Goal: Transaction & Acquisition: Purchase product/service

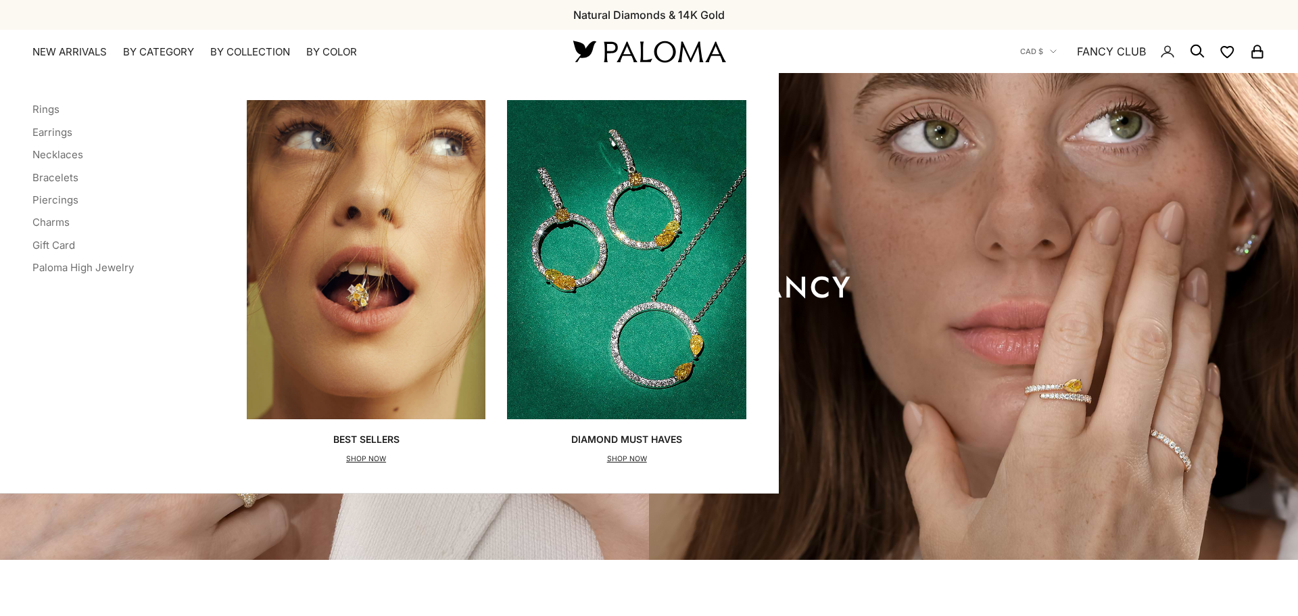
click at [130, 49] on summary "By Category" at bounding box center [158, 52] width 71 height 14
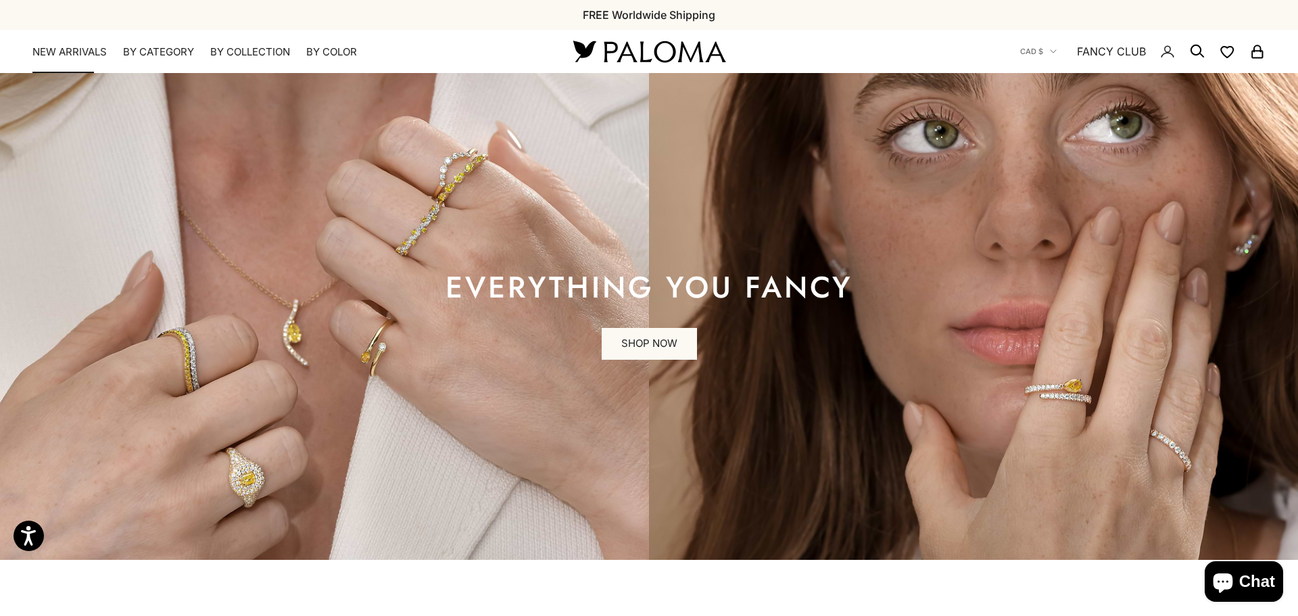
click at [86, 50] on link "NEW ARRIVALS" at bounding box center [69, 52] width 74 height 14
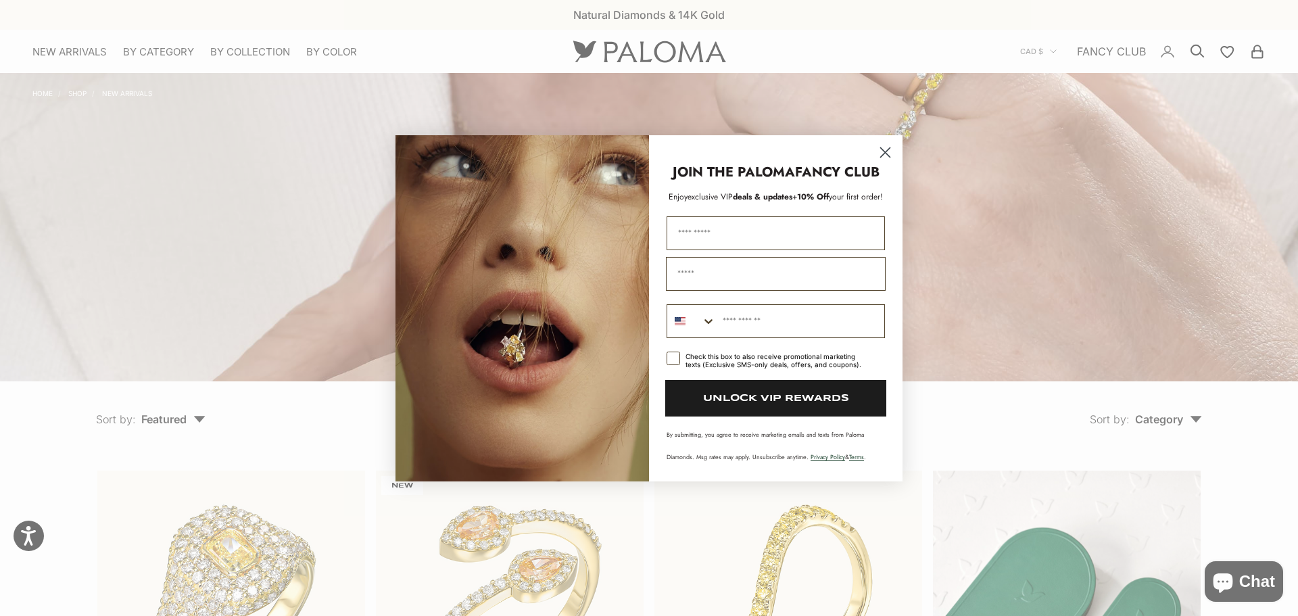
click at [878, 158] on circle "Close dialog" at bounding box center [885, 152] width 22 height 22
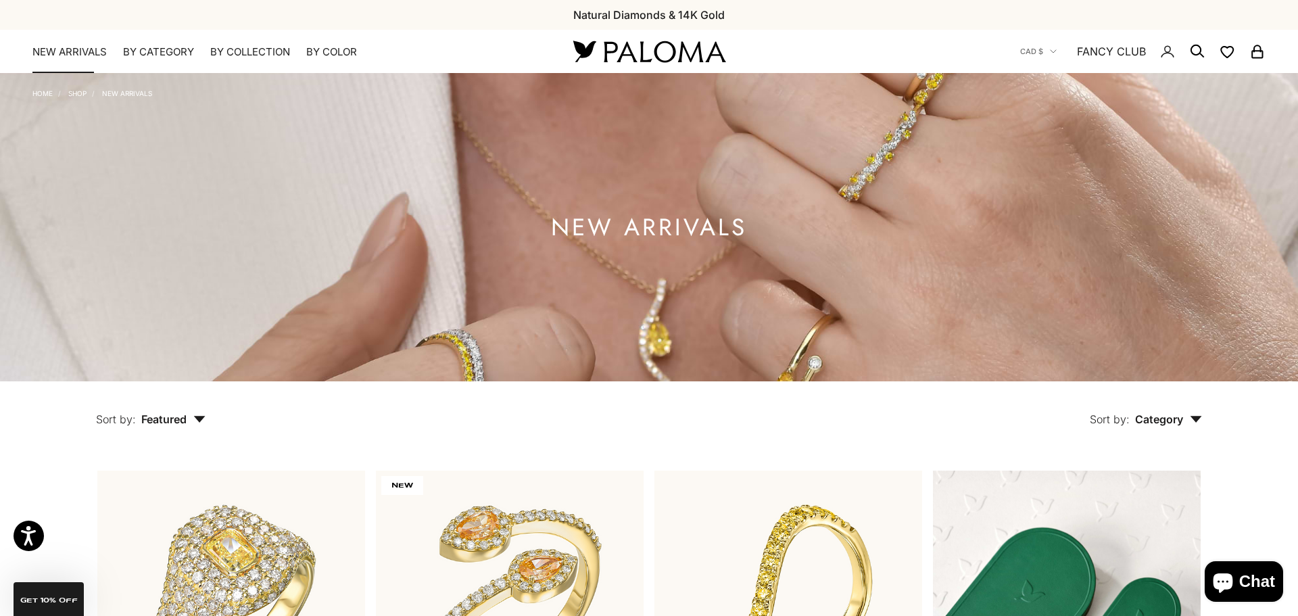
click at [73, 49] on link "NEW ARRIVALS" at bounding box center [69, 52] width 74 height 14
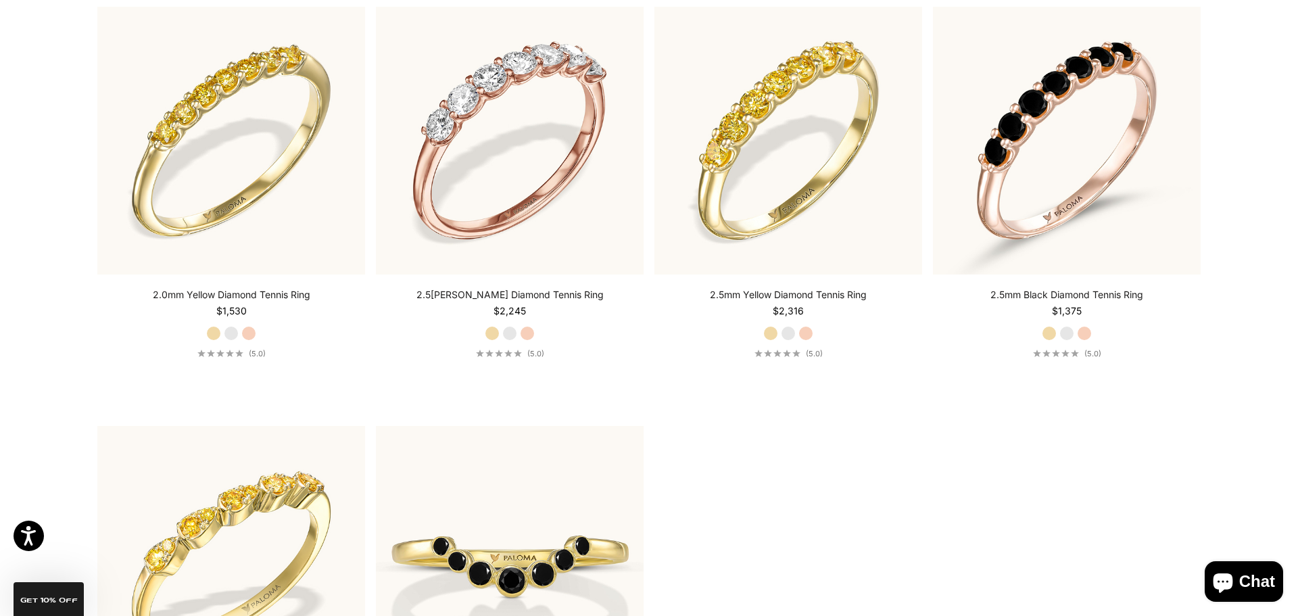
scroll to position [2537, 0]
